Goal: Task Accomplishment & Management: Use online tool/utility

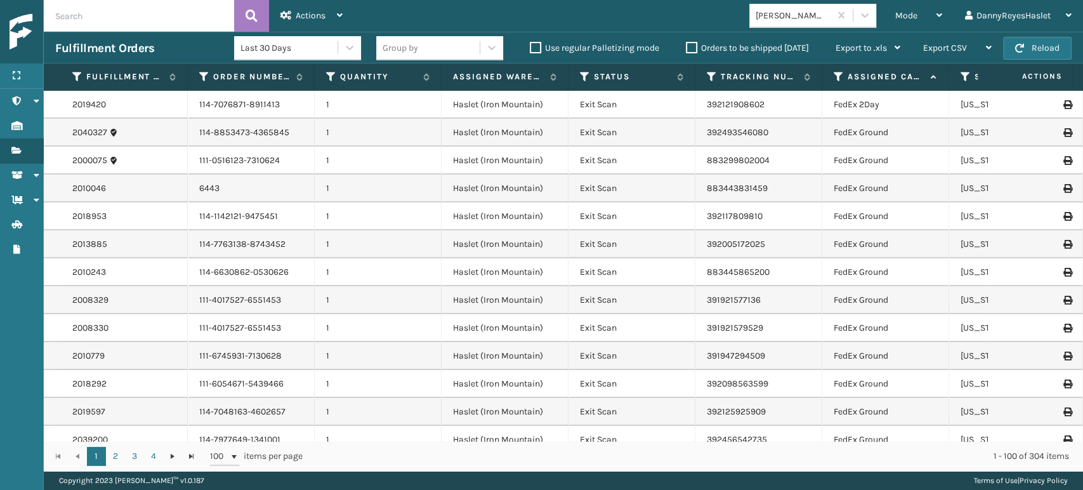
scroll to position [0, 5]
click at [942, 11] on div "Mode Regular Mode Picking Mode Labeling Mode Exit Scan Mode" at bounding box center [919, 16] width 70 height 32
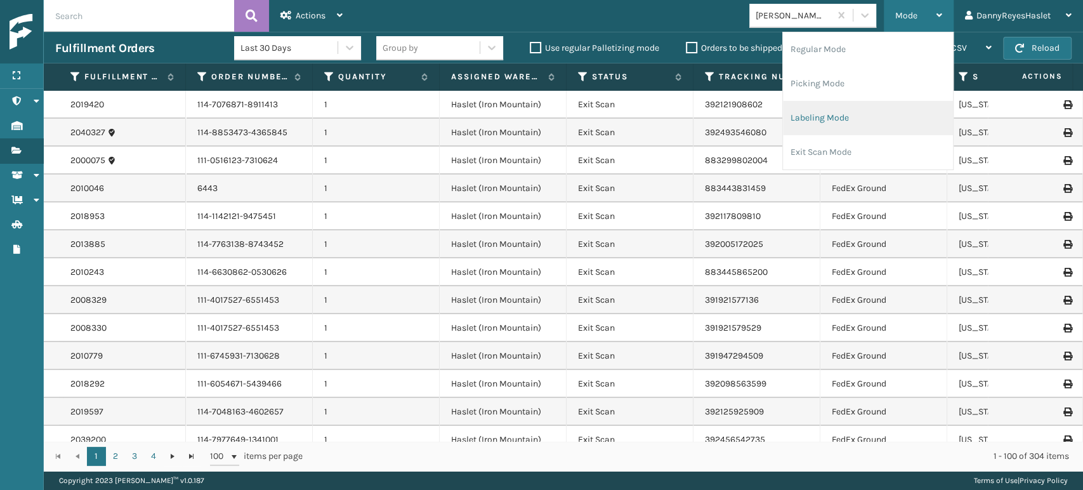
click at [822, 110] on li "Labeling Mode" at bounding box center [868, 118] width 170 height 34
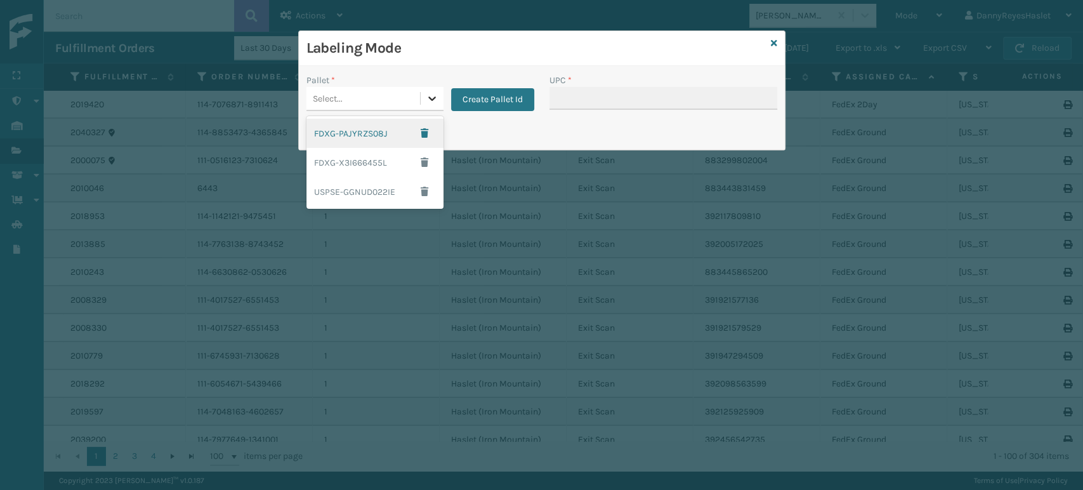
click at [437, 92] on icon at bounding box center [432, 98] width 13 height 13
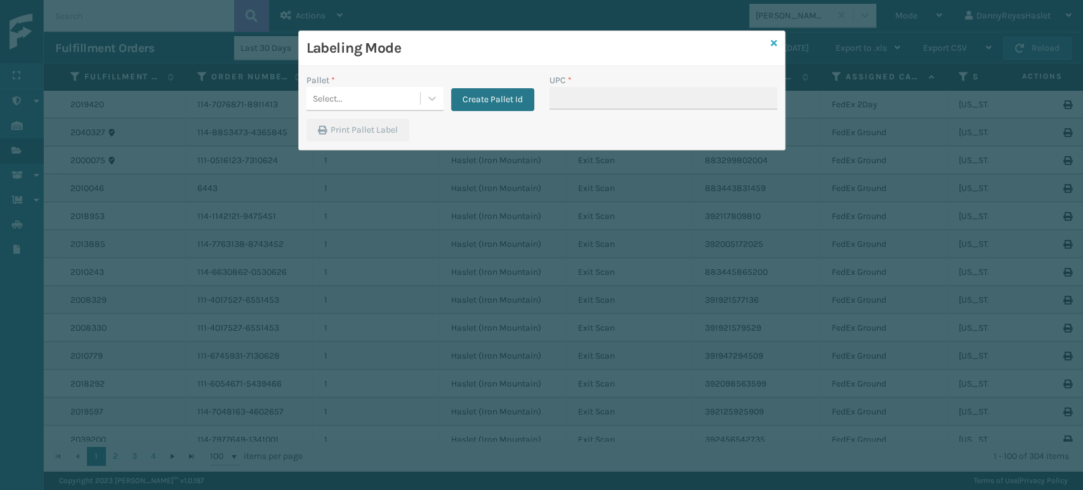
click at [773, 42] on icon at bounding box center [774, 43] width 6 height 9
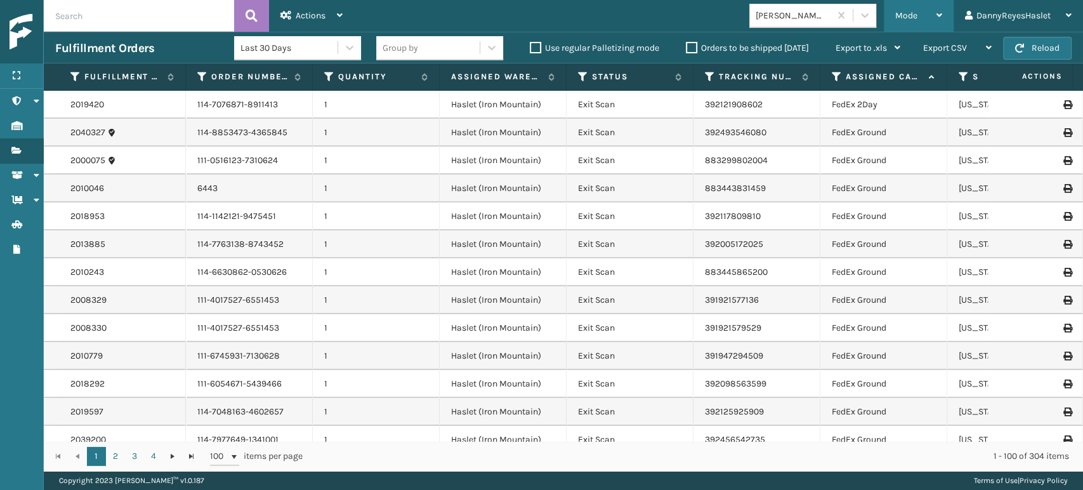
drag, startPoint x: 926, startPoint y: 16, endPoint x: 930, endPoint y: 4, distance: 13.4
click at [930, 4] on div "Mode" at bounding box center [918, 16] width 47 height 32
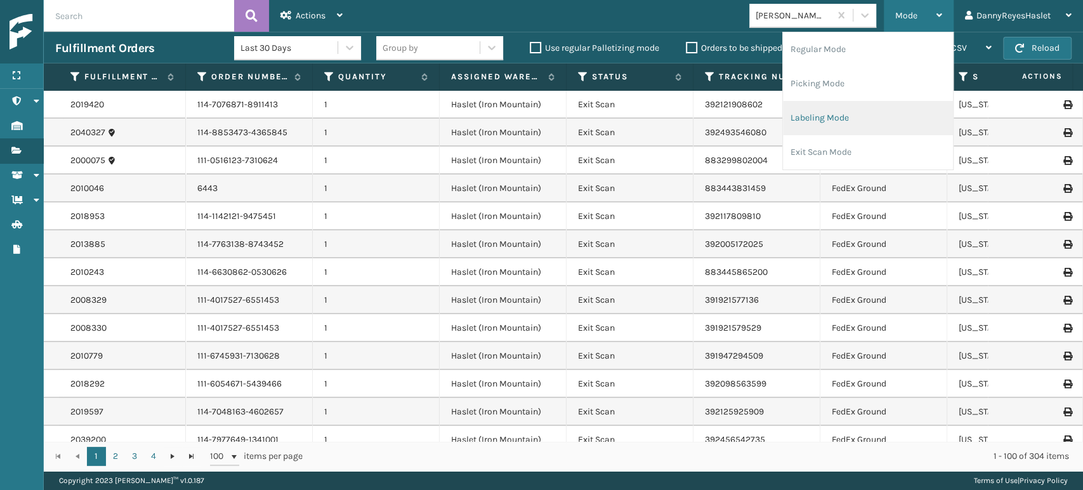
click at [838, 121] on li "Labeling Mode" at bounding box center [868, 118] width 170 height 34
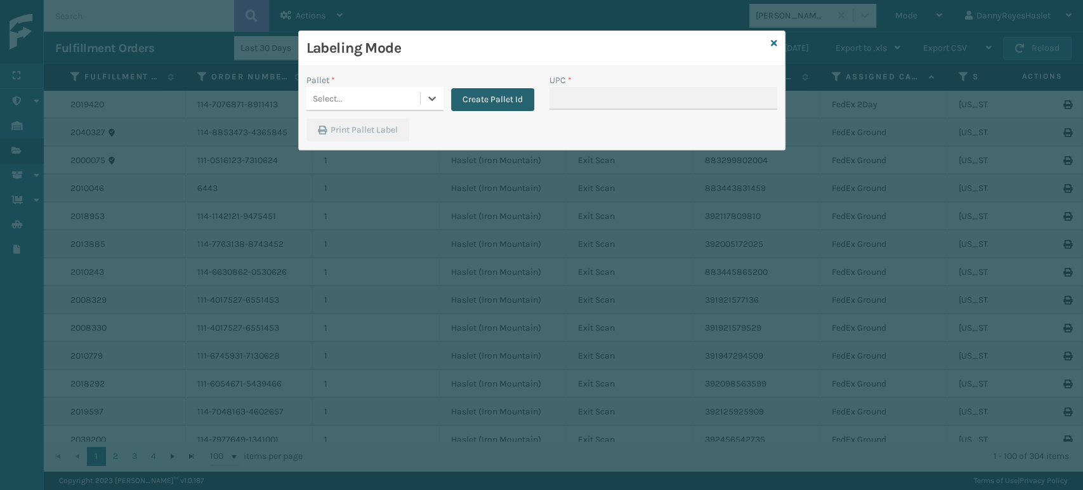
click at [485, 95] on button "Create Pallet Id" at bounding box center [492, 99] width 83 height 23
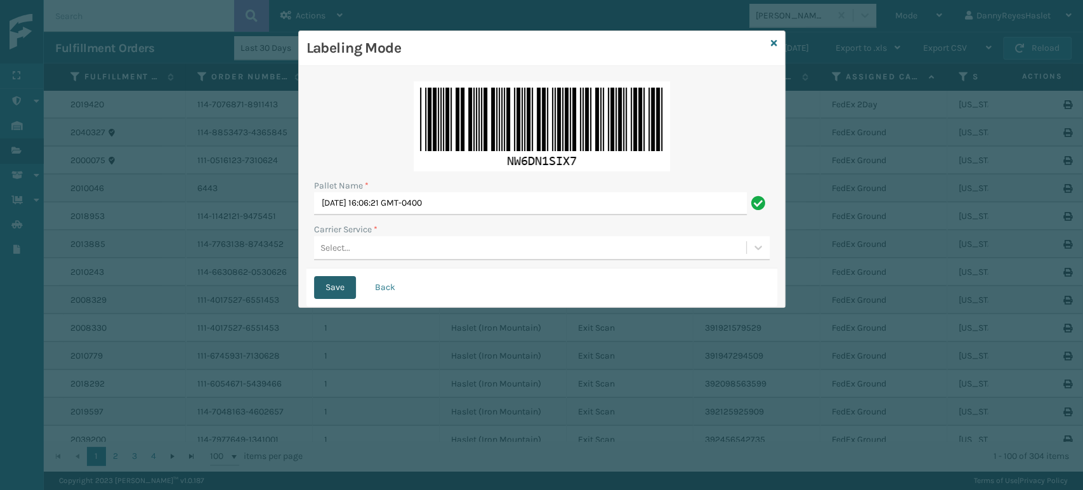
click at [350, 287] on button "Save" at bounding box center [335, 287] width 42 height 23
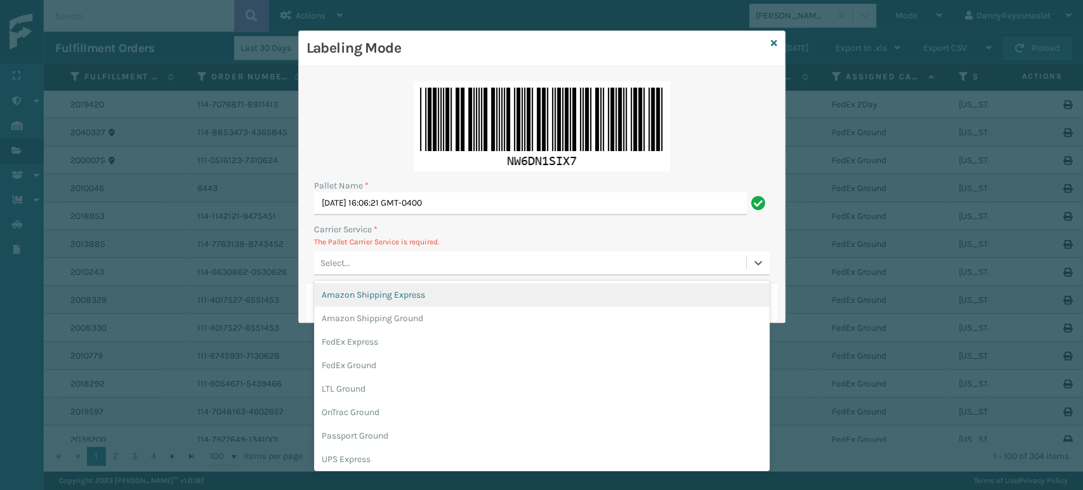
click at [360, 268] on div "Select..." at bounding box center [530, 263] width 432 height 21
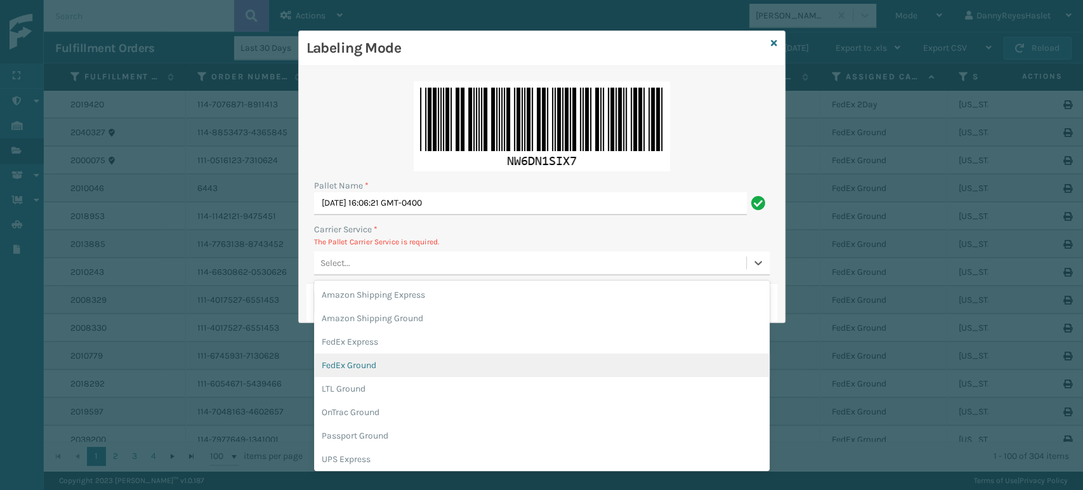
click at [374, 369] on div "FedEx Ground" at bounding box center [542, 364] width 456 height 23
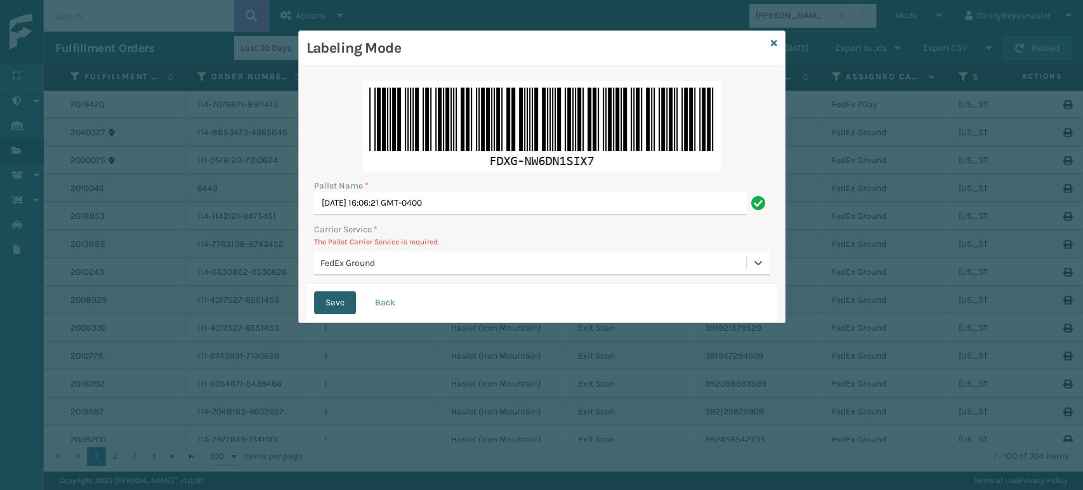
click at [339, 300] on button "Save" at bounding box center [335, 302] width 42 height 23
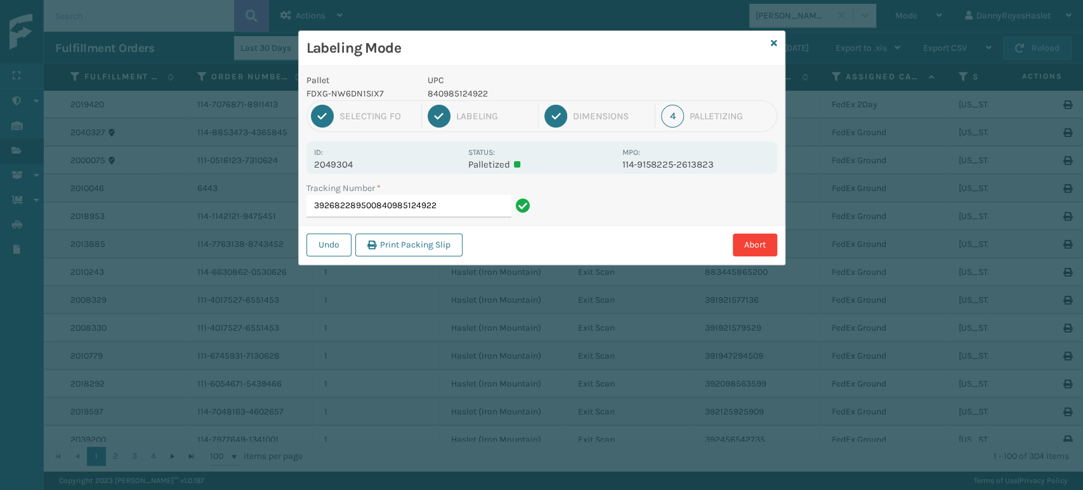
type input "392682289500840985124922"
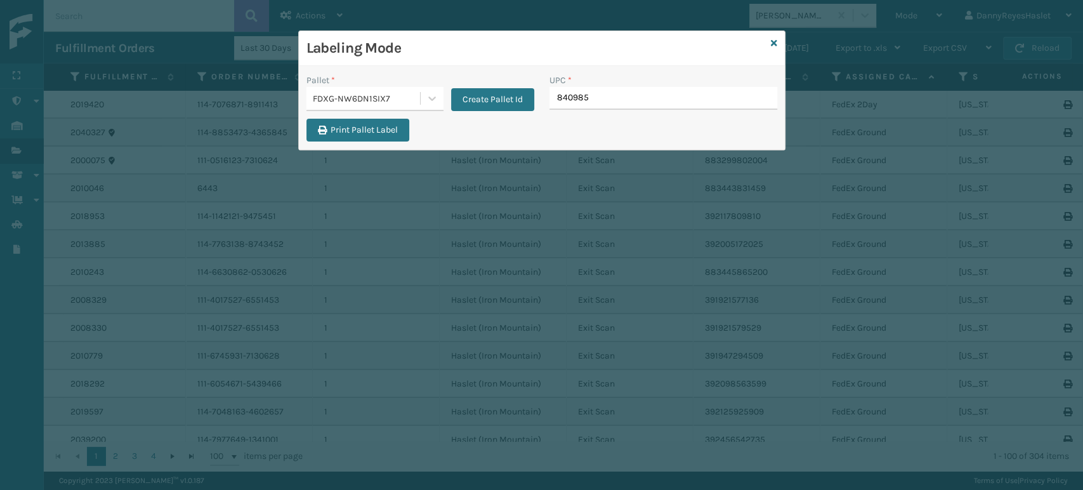
type input "8409851"
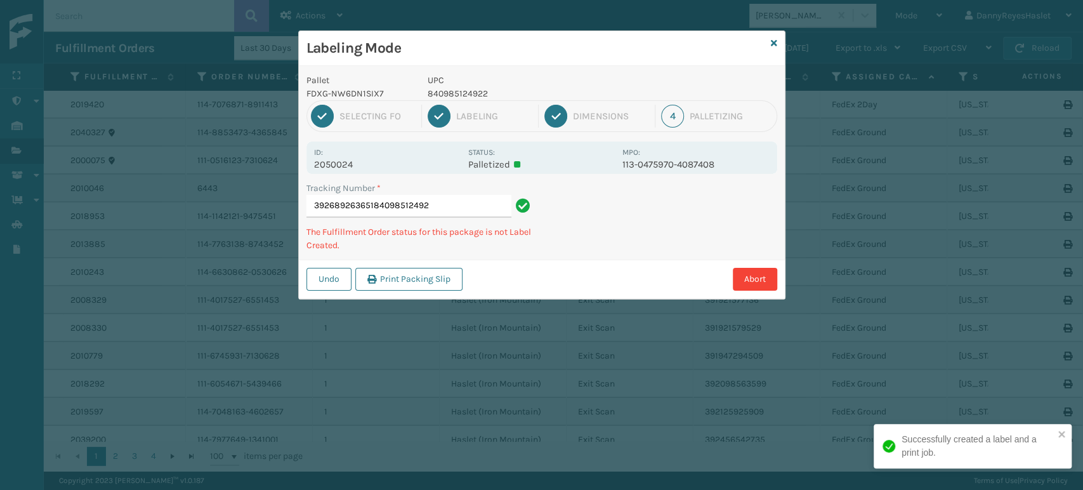
type input "392689263651840985124922"
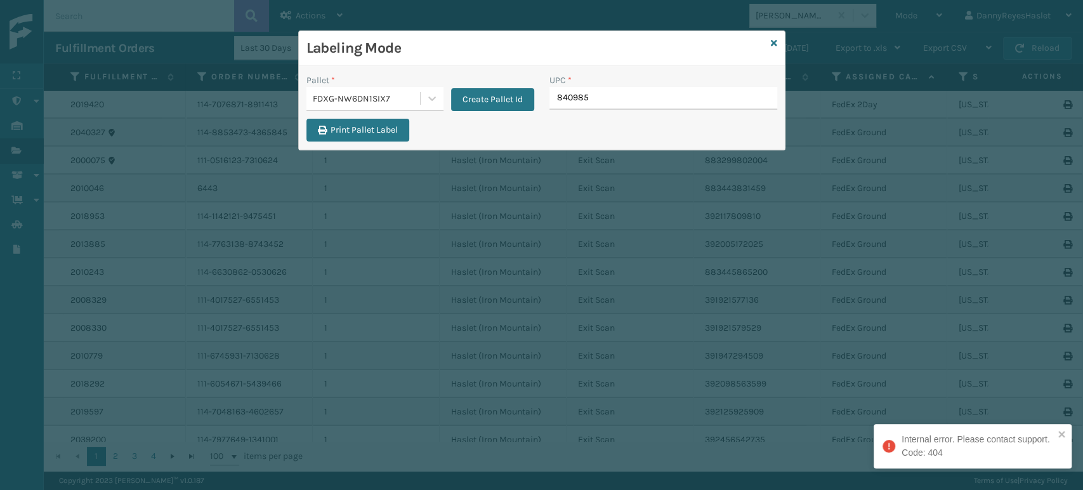
type input "8409851"
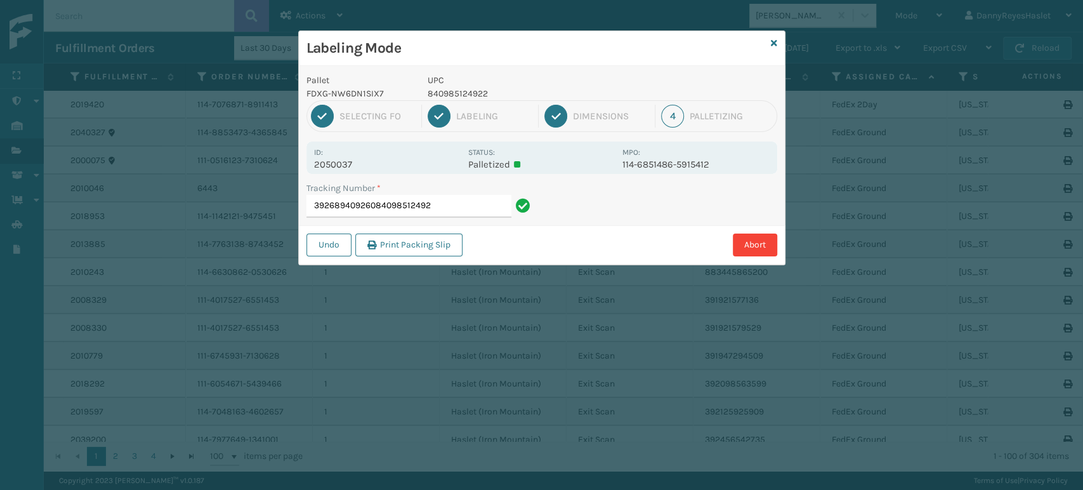
type input "392689409260840985124922"
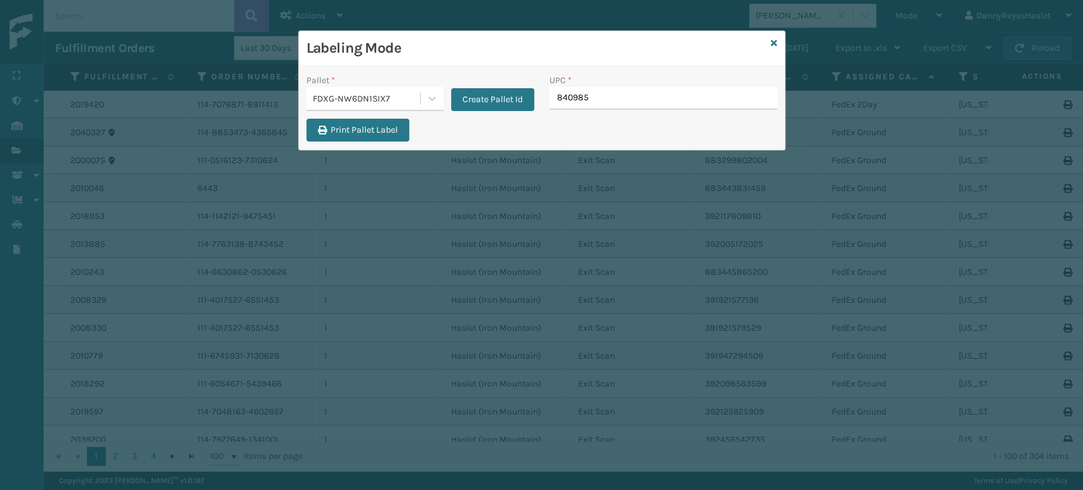
type input "8409851"
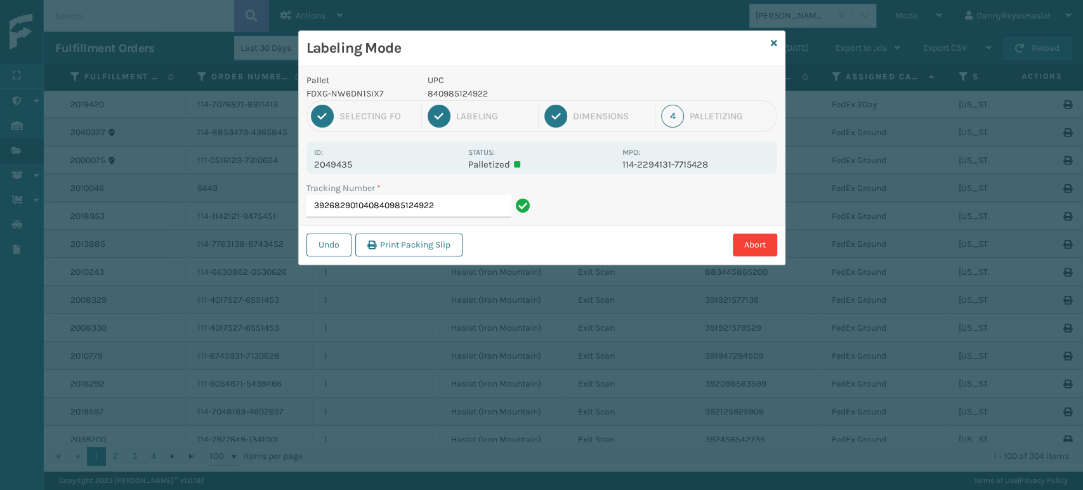
type input "392682901040840985124922"
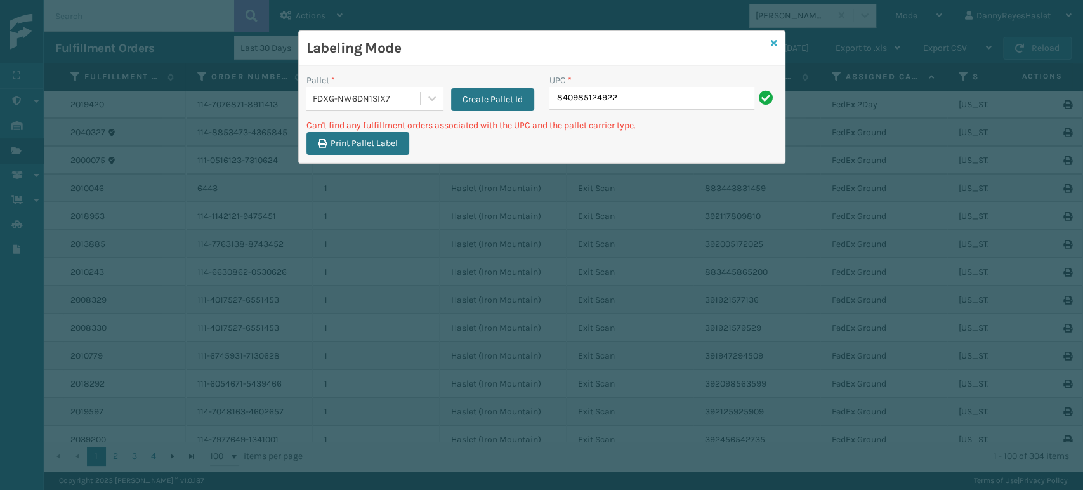
click at [774, 43] on icon at bounding box center [774, 43] width 6 height 9
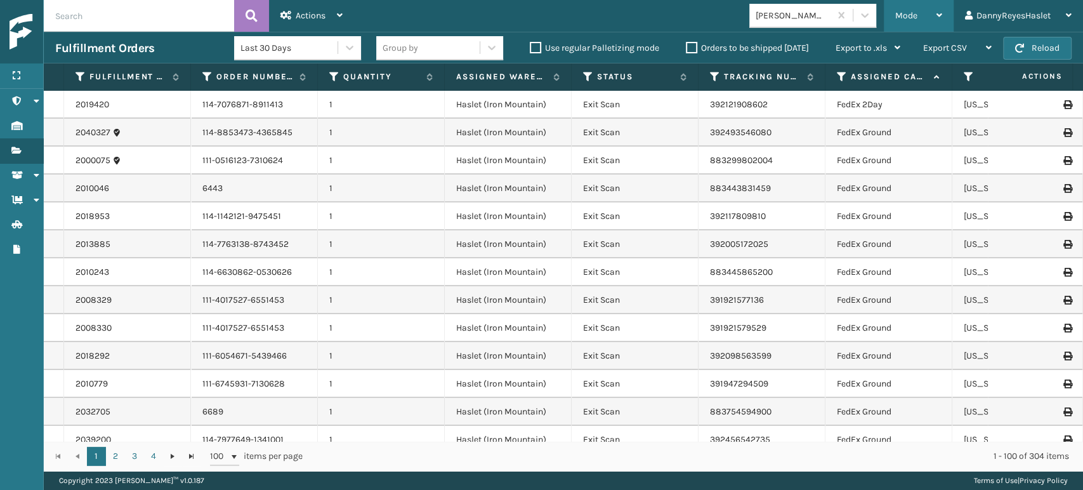
click at [940, 14] on icon at bounding box center [940, 15] width 6 height 9
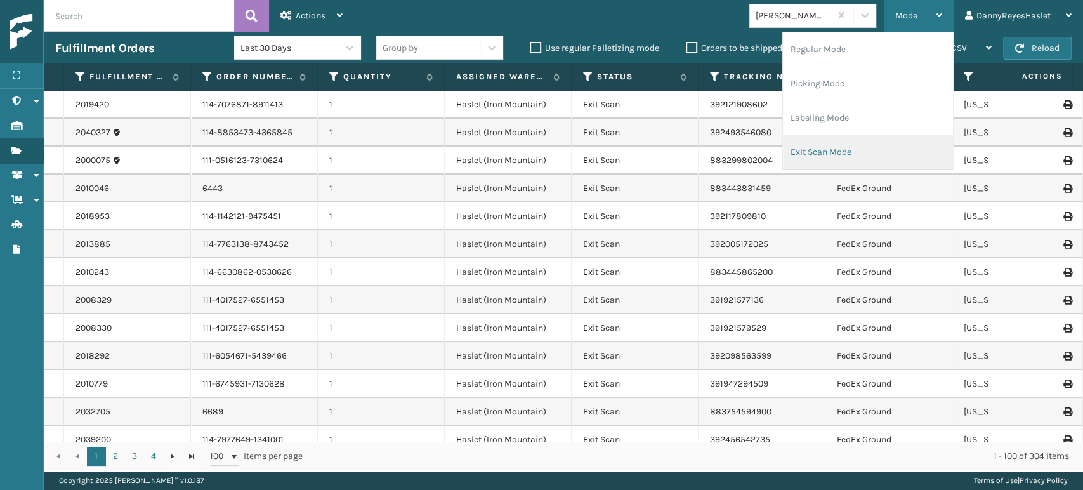
click at [851, 146] on li "Exit Scan Mode" at bounding box center [868, 152] width 170 height 34
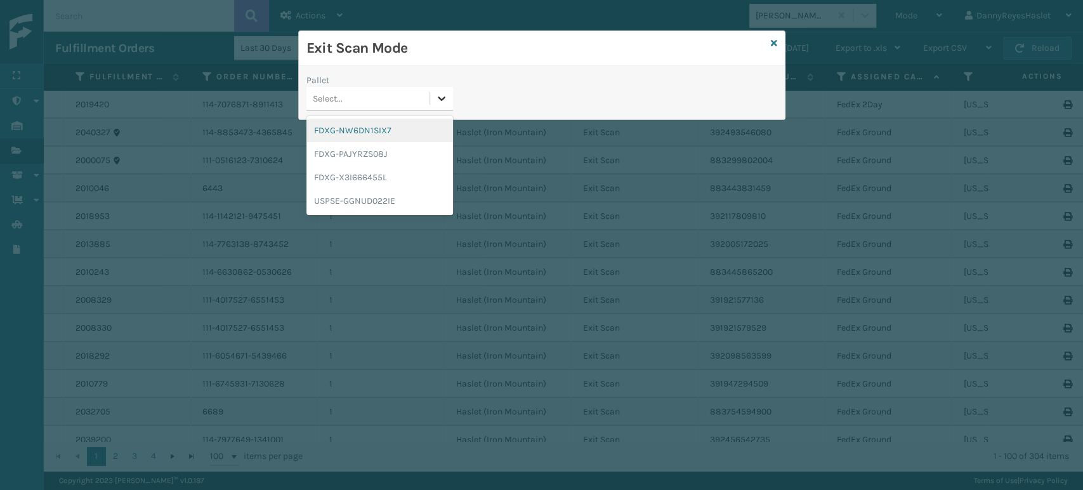
click at [447, 100] on icon at bounding box center [441, 98] width 13 height 13
click at [424, 129] on div "FDXG-NW6DN1SIX7" at bounding box center [379, 130] width 147 height 23
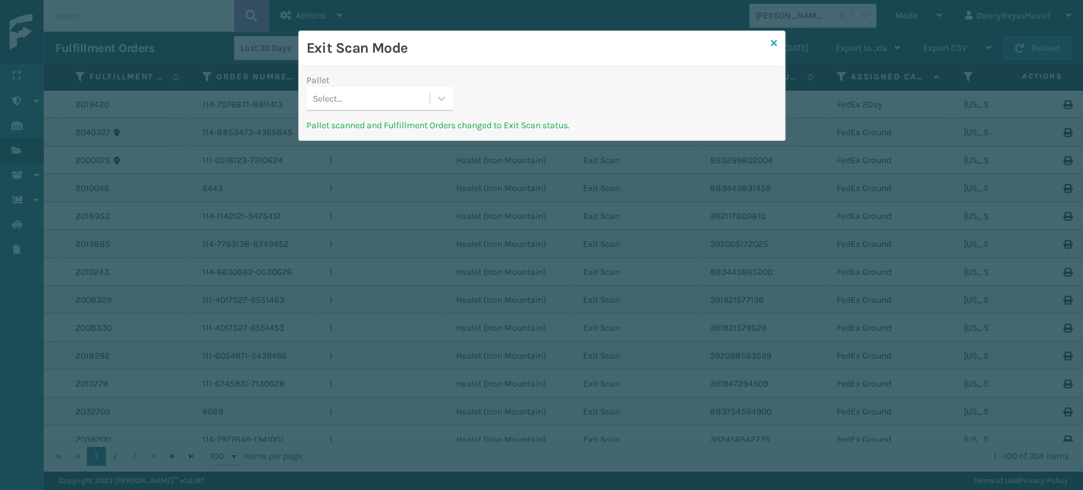
click at [775, 43] on icon at bounding box center [774, 43] width 6 height 9
